Goal: Transaction & Acquisition: Purchase product/service

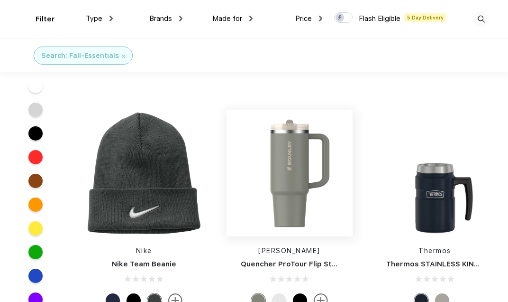
scroll to position [190, 0]
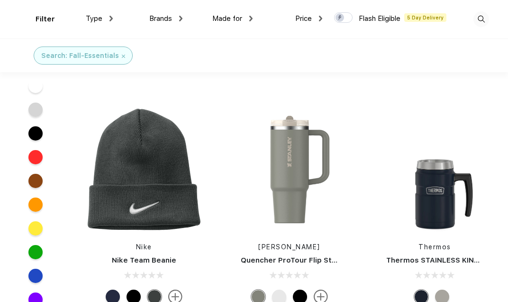
click at [293, 257] on link "Quencher ProTour Flip Straw Tumbler 30 oz" at bounding box center [320, 260] width 158 height 9
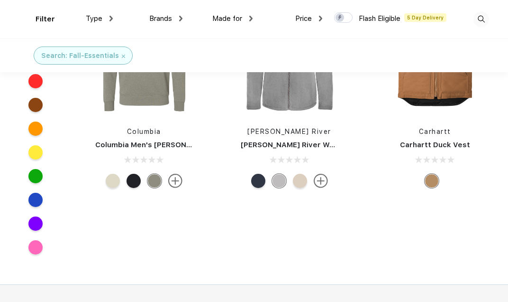
scroll to position [791, 0]
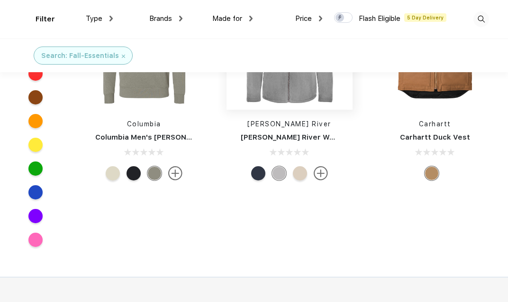
click at [267, 92] on img at bounding box center [290, 46] width 126 height 126
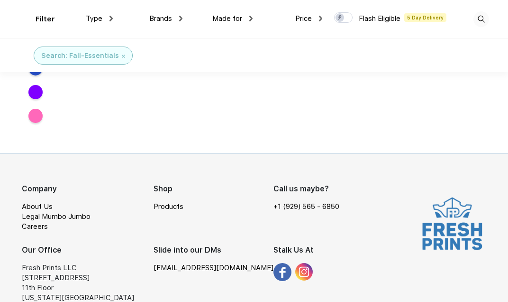
scroll to position [454, 0]
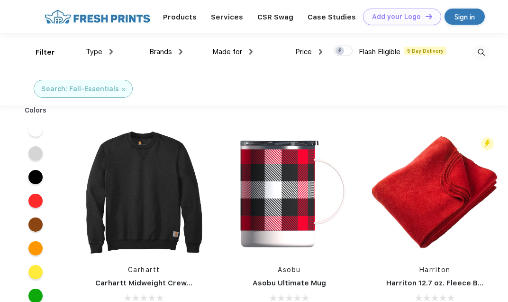
click at [106, 52] on div "Type" at bounding box center [99, 51] width 27 height 11
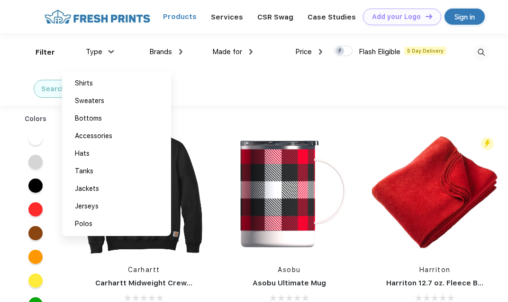
click at [188, 18] on link "Products" at bounding box center [180, 16] width 34 height 9
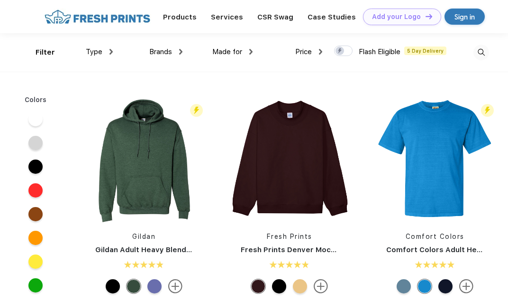
click at [54, 53] on div "Type Shirts Sweaters Bottoms Accessories Hats Tanks Jackets Jerseys Polos" at bounding box center [78, 52] width 70 height 38
click at [110, 53] on img at bounding box center [111, 52] width 3 height 6
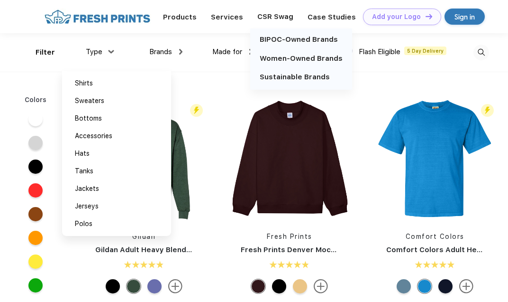
click at [271, 16] on div "CSR Swag" at bounding box center [275, 16] width 50 height 12
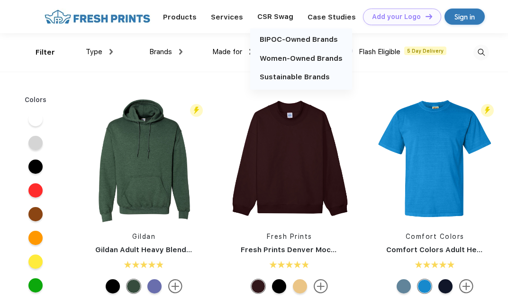
click at [271, 12] on div "CSR Swag" at bounding box center [275, 16] width 50 height 12
click at [268, 18] on div "CSR Swag" at bounding box center [275, 16] width 50 height 12
click at [279, 16] on div "CSR Swag" at bounding box center [275, 16] width 50 height 12
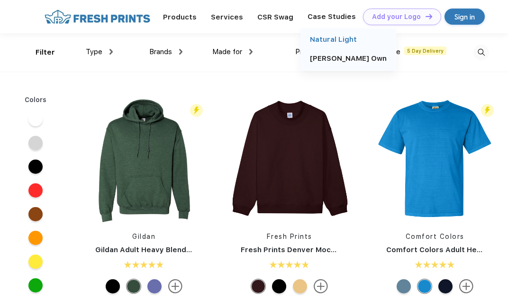
click at [331, 42] on link "Natural Light" at bounding box center [333, 39] width 47 height 9
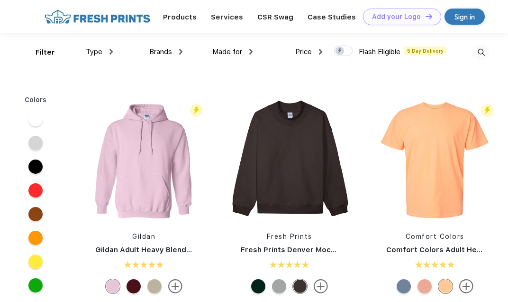
click at [110, 52] on img at bounding box center [111, 52] width 3 height 6
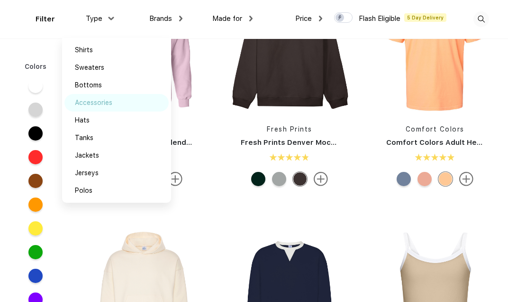
scroll to position [95, 0]
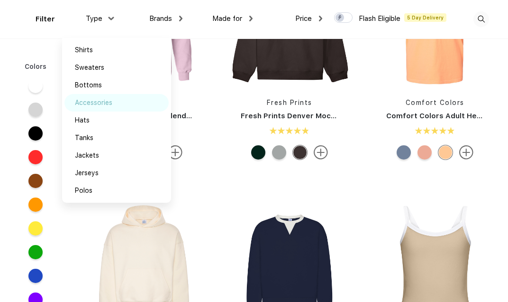
click at [94, 98] on div "Accessories" at bounding box center [93, 103] width 37 height 10
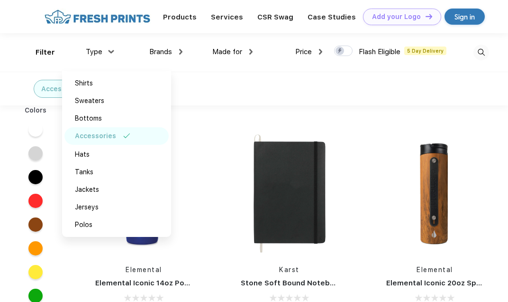
click at [175, 51] on div "Brands" at bounding box center [165, 51] width 33 height 11
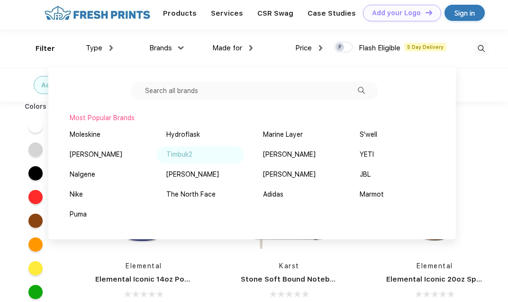
scroll to position [31, 0]
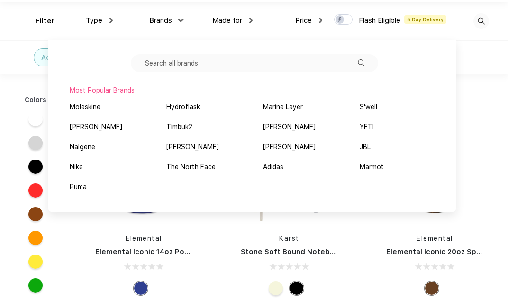
click at [275, 45] on div "Most Popular Brands Moleskine Hydroflask Marine Layer S'well Vineyard Vines Tim…" at bounding box center [252, 126] width 408 height 172
click at [493, 54] on div "Accessories" at bounding box center [254, 57] width 508 height 34
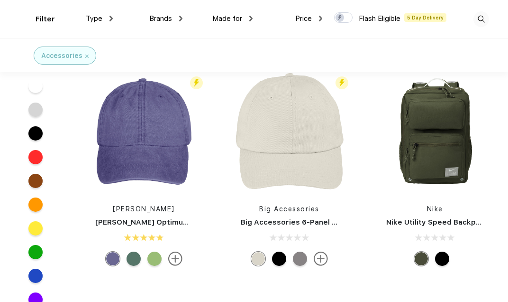
scroll to position [948, 0]
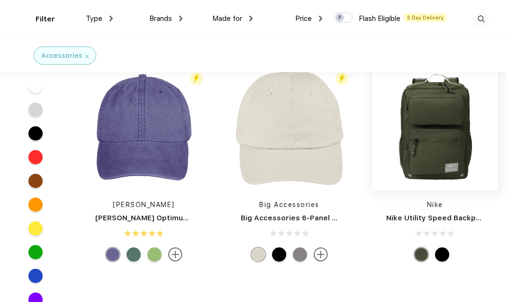
click at [453, 154] on img at bounding box center [435, 127] width 126 height 126
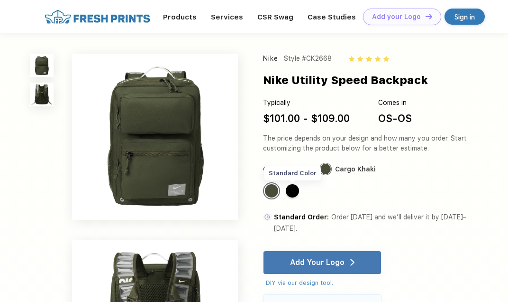
click at [297, 190] on div "Standard Color" at bounding box center [292, 190] width 13 height 13
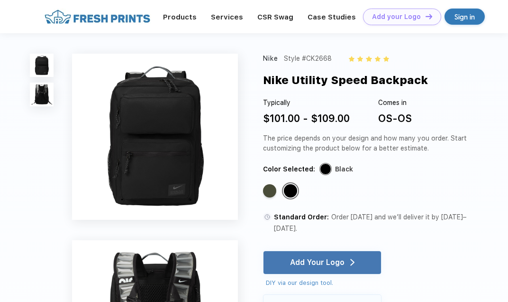
click at [49, 95] on img at bounding box center [41, 94] width 23 height 23
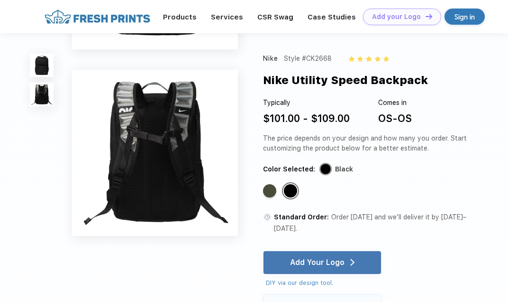
scroll to position [142, 0]
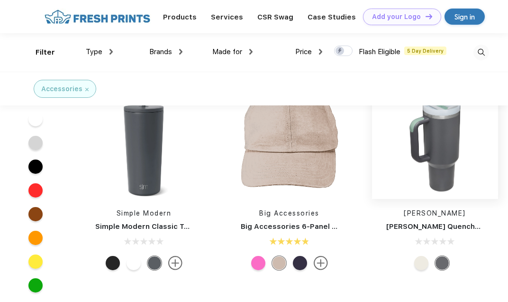
scroll to position [1612, 0]
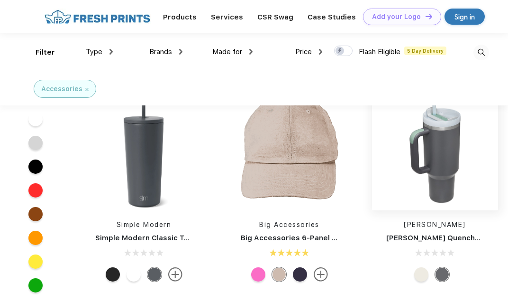
click at [472, 177] on img at bounding box center [435, 147] width 126 height 126
